Goal: Navigation & Orientation: Find specific page/section

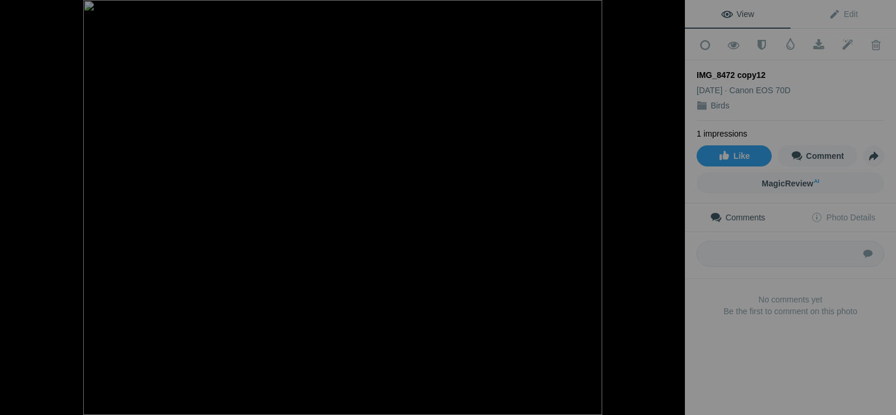
click at [17, 6] on div at bounding box center [17, 11] width 42 height 23
